Goal: Transaction & Acquisition: Purchase product/service

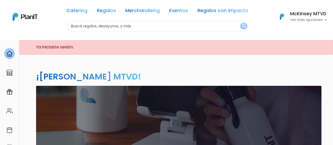
click at [169, 29] on input "text" at bounding box center [158, 26] width 182 height 10
type input "desayuno"
click at [240, 23] on button "submit" at bounding box center [243, 26] width 7 height 7
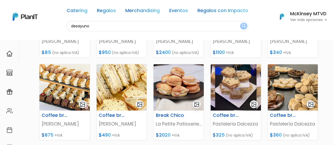
scroll to position [127, 0]
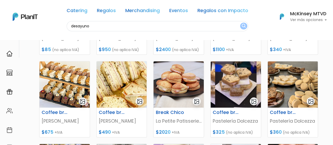
drag, startPoint x: 335, startPoint y: 18, endPoint x: 334, endPoint y: 57, distance: 38.7
click at [49, 121] on p "Filipa" at bounding box center [65, 121] width 46 height 7
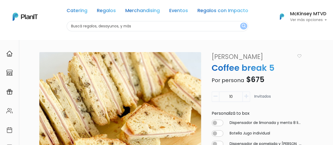
click at [216, 56] on link "Filipa" at bounding box center [253, 56] width 88 height 9
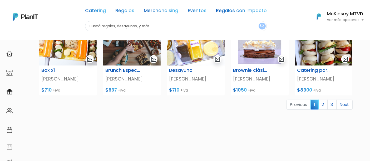
scroll to position [236, 0]
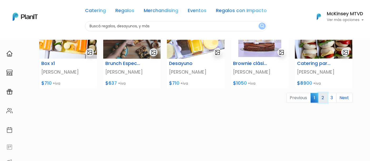
click at [324, 99] on link "2" at bounding box center [322, 98] width 9 height 10
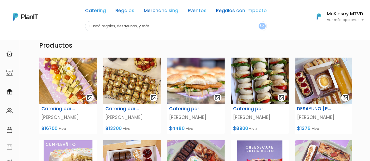
scroll to position [31, 0]
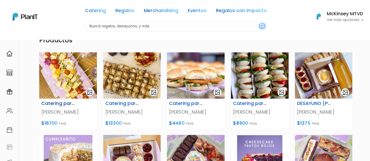
click at [73, 67] on img at bounding box center [68, 75] width 58 height 46
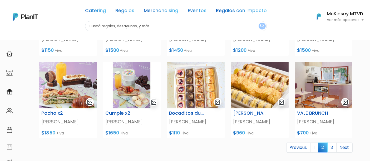
scroll to position [229, 0]
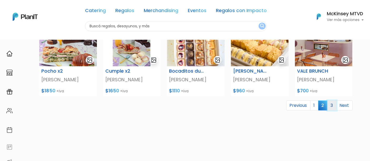
click at [331, 105] on link "3" at bounding box center [331, 106] width 9 height 10
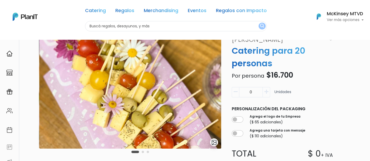
scroll to position [18, 0]
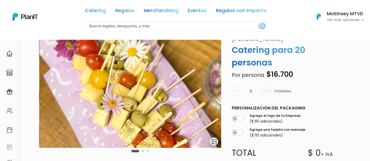
click at [267, 93] on icon "button" at bounding box center [266, 91] width 4 height 5
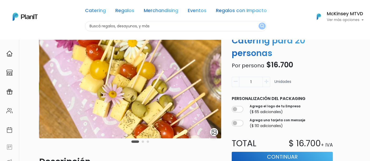
scroll to position [25, 0]
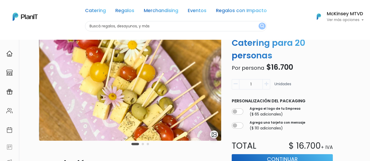
click at [269, 84] on button "button" at bounding box center [266, 84] width 7 height 10
click at [232, 85] on button "button" at bounding box center [235, 84] width 7 height 10
type input "1"
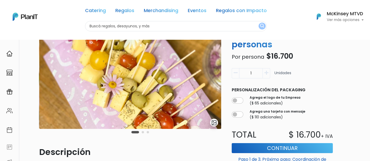
scroll to position [14, 0]
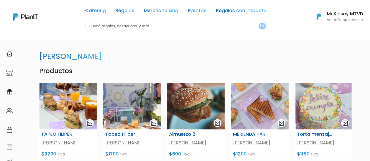
scroll to position [46, 0]
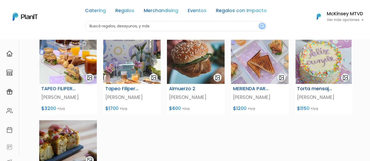
click at [326, 52] on img at bounding box center [324, 61] width 58 height 46
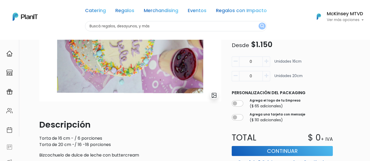
scroll to position [52, 0]
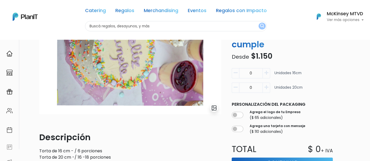
click at [194, 134] on p "Descripción" at bounding box center [130, 137] width 182 height 13
click at [263, 89] on button "button" at bounding box center [266, 88] width 7 height 10
type input "1"
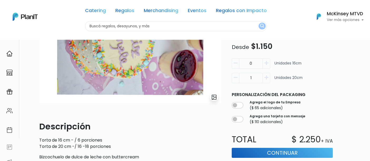
scroll to position [84, 0]
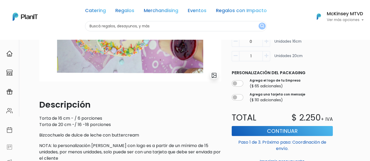
click at [209, 26] on input "text" at bounding box center [176, 26] width 182 height 10
type input "torta cumpleaños"
click at [259, 23] on button "submit" at bounding box center [262, 26] width 7 height 7
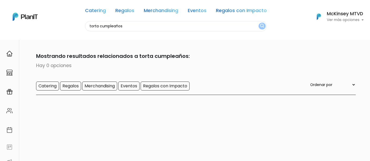
click at [117, 23] on input "torta cumpleaños" at bounding box center [176, 26] width 182 height 10
type input "cumpleaños"
click at [259, 23] on button "submit" at bounding box center [262, 26] width 7 height 7
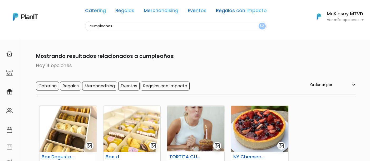
click at [144, 24] on input "cumpleaños" at bounding box center [176, 26] width 182 height 10
type input "torta"
click at [259, 23] on button "submit" at bounding box center [262, 26] width 7 height 7
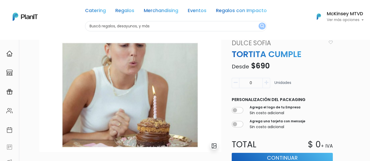
scroll to position [13, 0]
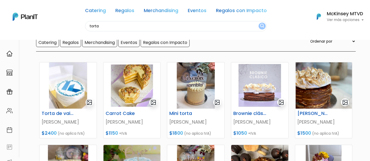
scroll to position [47, 0]
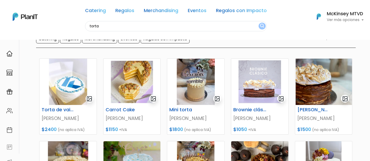
drag, startPoint x: 374, startPoint y: 24, endPoint x: 374, endPoint y: 40, distance: 16.1
click at [370, 40] on html "Catering Regalos Merchandising Eventos Regalos con Impacto torta Catering Regal…" at bounding box center [185, 33] width 370 height 161
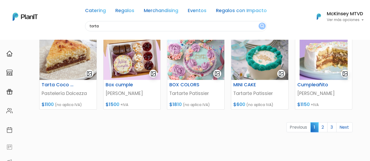
scroll to position [238, 0]
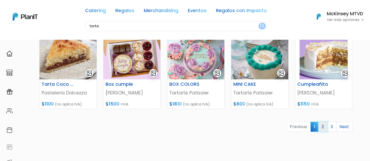
click at [324, 126] on link "2" at bounding box center [322, 127] width 9 height 10
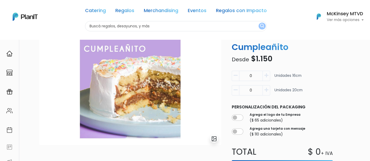
scroll to position [22, 0]
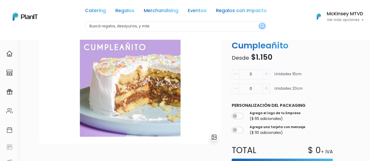
click at [267, 72] on icon "button" at bounding box center [266, 74] width 4 height 5
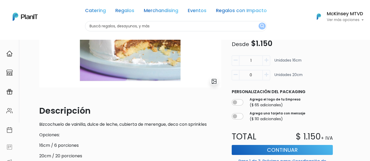
scroll to position [77, 0]
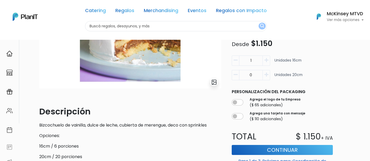
click at [235, 57] on button "button" at bounding box center [235, 61] width 7 height 10
type input "0"
click at [269, 72] on button "button" at bounding box center [266, 75] width 7 height 10
click at [234, 75] on icon "button" at bounding box center [236, 74] width 4 height 5
type input "0"
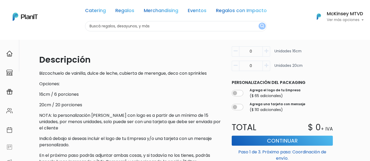
scroll to position [130, 0]
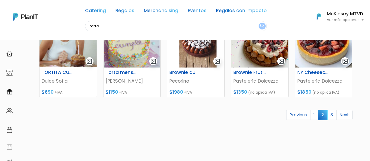
scroll to position [250, 0]
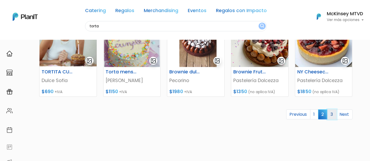
click at [331, 112] on link "3" at bounding box center [331, 115] width 9 height 10
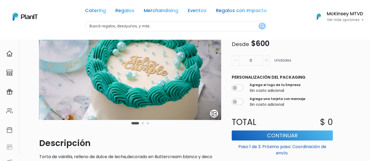
scroll to position [45, 0]
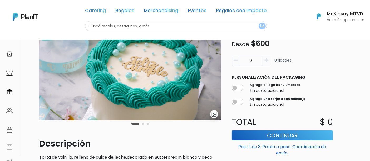
click at [178, 63] on img at bounding box center [130, 64] width 182 height 114
click at [216, 116] on img "submit" at bounding box center [214, 114] width 6 height 6
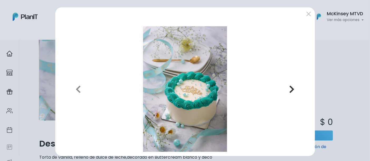
click at [290, 91] on icon "button" at bounding box center [291, 89] width 5 height 8
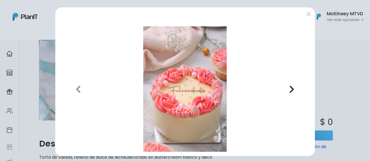
click at [290, 91] on icon "button" at bounding box center [291, 89] width 5 height 8
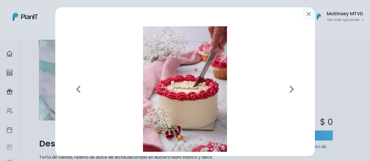
click at [307, 14] on button "submit" at bounding box center [308, 14] width 8 height 8
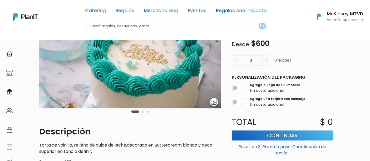
scroll to position [57, 0]
click at [264, 60] on button "button" at bounding box center [266, 61] width 7 height 10
type input "1"
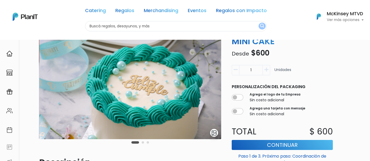
scroll to position [26, 0]
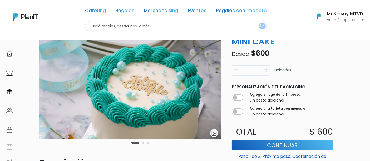
click at [215, 134] on img "submit" at bounding box center [214, 133] width 6 height 6
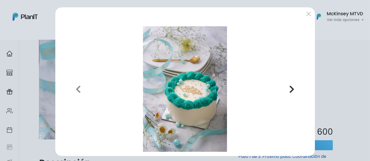
click at [290, 90] on icon "button" at bounding box center [291, 89] width 5 height 8
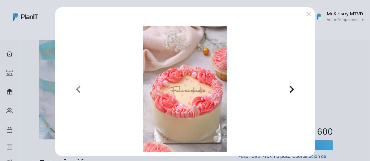
click at [290, 90] on icon "button" at bounding box center [291, 89] width 5 height 8
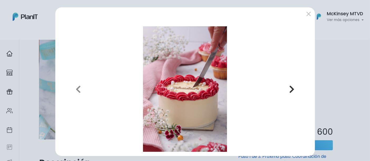
click at [290, 90] on icon "button" at bounding box center [291, 89] width 5 height 8
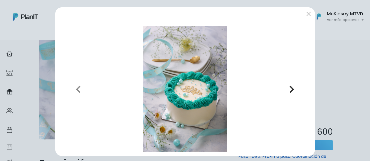
click at [290, 90] on icon "button" at bounding box center [291, 89] width 5 height 8
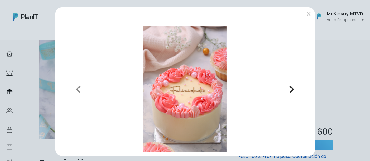
click at [290, 90] on icon "button" at bounding box center [291, 89] width 5 height 8
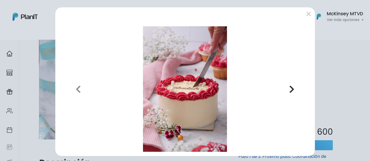
click at [290, 90] on icon "button" at bounding box center [291, 89] width 5 height 8
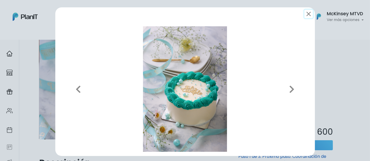
click at [306, 14] on button "submit" at bounding box center [308, 14] width 8 height 8
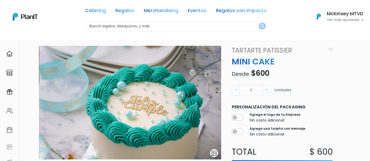
scroll to position [6, 0]
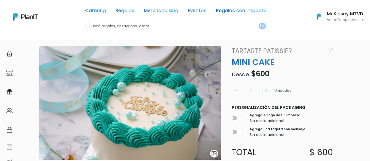
click at [332, 49] on img "button" at bounding box center [331, 50] width 4 height 4
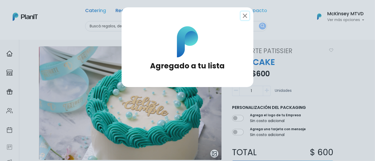
click at [242, 18] on button "Close" at bounding box center [244, 16] width 8 height 8
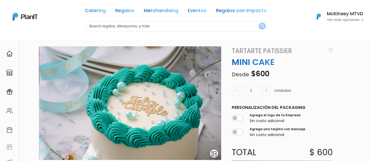
click at [337, 13] on h6 "McKinsey MTVD" at bounding box center [345, 14] width 37 height 5
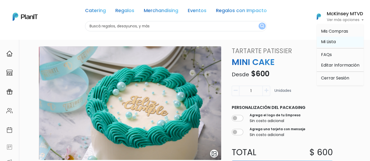
click at [329, 41] on span "Mi Lista" at bounding box center [328, 42] width 15 height 6
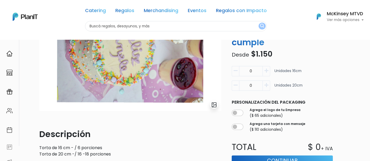
scroll to position [30, 0]
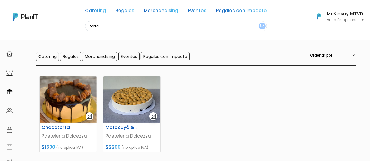
scroll to position [29, 0]
drag, startPoint x: 374, startPoint y: 33, endPoint x: 374, endPoint y: 48, distance: 15.8
click at [370, 48] on html "Catering Regalos Merchandising Eventos Regalos con Impacto torta Catering Regal…" at bounding box center [185, 51] width 370 height 161
click at [247, 4] on div "Catering Regalos Merchandising Eventos Regalos con Impacto" at bounding box center [176, 11] width 182 height 19
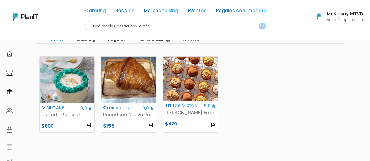
click at [370, 64] on html "Catering Regalos Merchandising Eventos Regalos con Impacto Catering Regalos Mer…" at bounding box center [185, 30] width 370 height 161
click at [172, 86] on img at bounding box center [190, 79] width 55 height 44
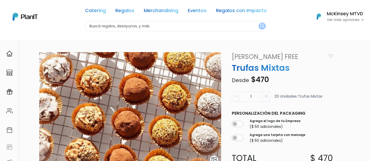
click at [279, 55] on link "[PERSON_NAME] Free" at bounding box center [278, 56] width 99 height 9
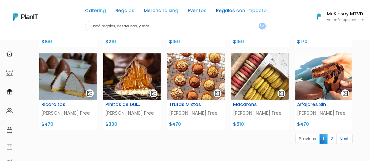
scroll to position [215, 0]
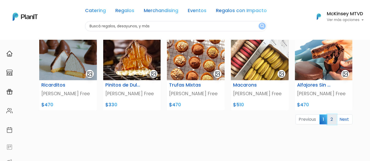
click at [330, 119] on link "2" at bounding box center [331, 120] width 9 height 10
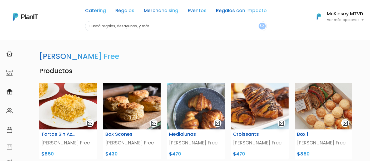
scroll to position [9, 0]
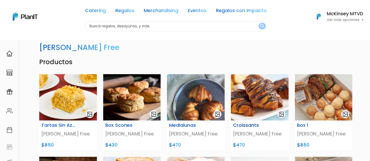
click at [281, 84] on img at bounding box center [260, 97] width 58 height 46
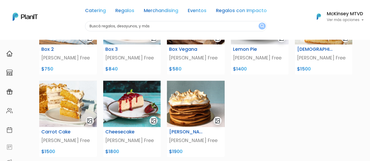
scroll to position [168, 0]
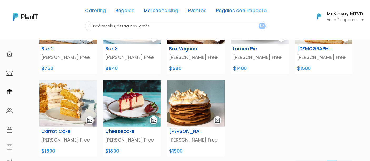
click at [145, 94] on img at bounding box center [132, 103] width 58 height 46
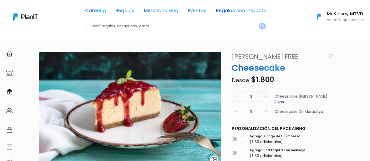
drag, startPoint x: 373, startPoint y: 40, endPoint x: 374, endPoint y: -7, distance: 46.4
click at [370, 0] on html "Catering Regalos Merchandising Eventos Regalos con Impacto Catering Regalos Mer…" at bounding box center [185, 80] width 370 height 161
